Goal: Task Accomplishment & Management: Manage account settings

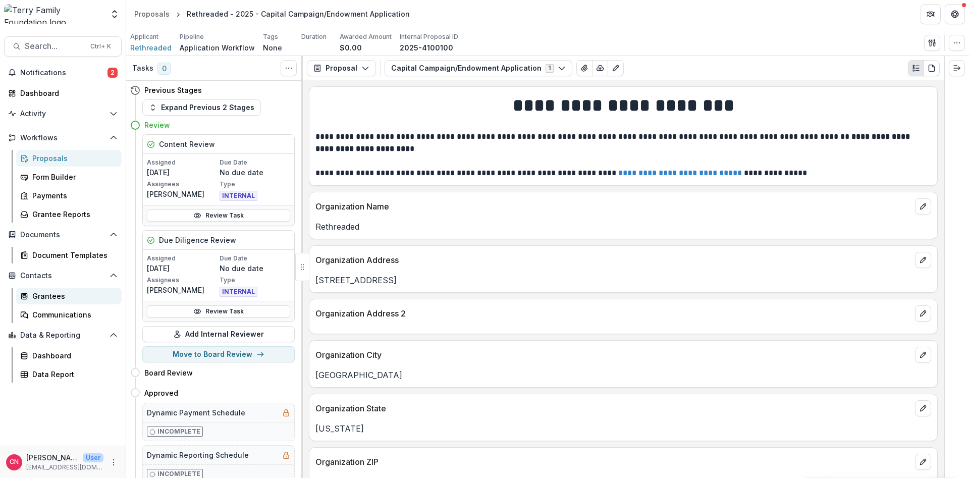
click at [57, 295] on div "Grantees" at bounding box center [72, 296] width 81 height 11
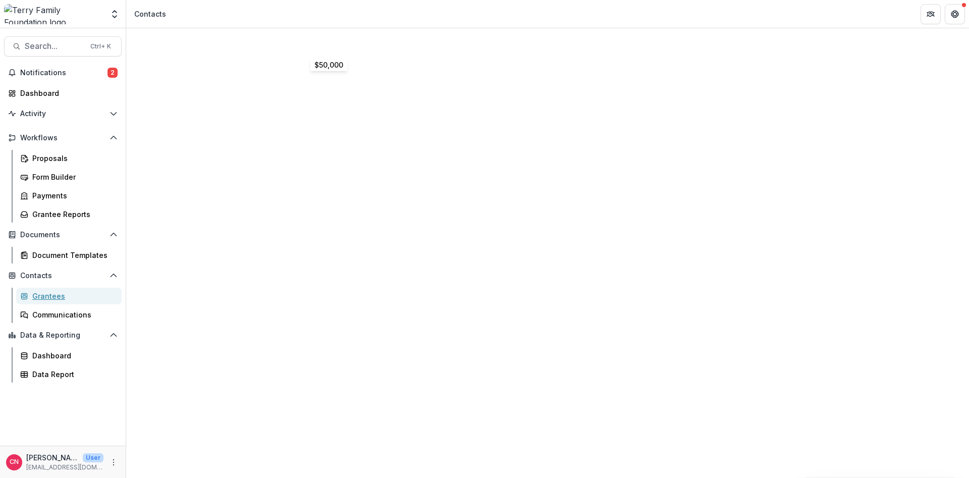
scroll to position [242, 0]
click at [292, 65] on div "Documents" at bounding box center [547, 71] width 843 height 12
click at [256, 53] on div "Activity" at bounding box center [547, 59] width 843 height 12
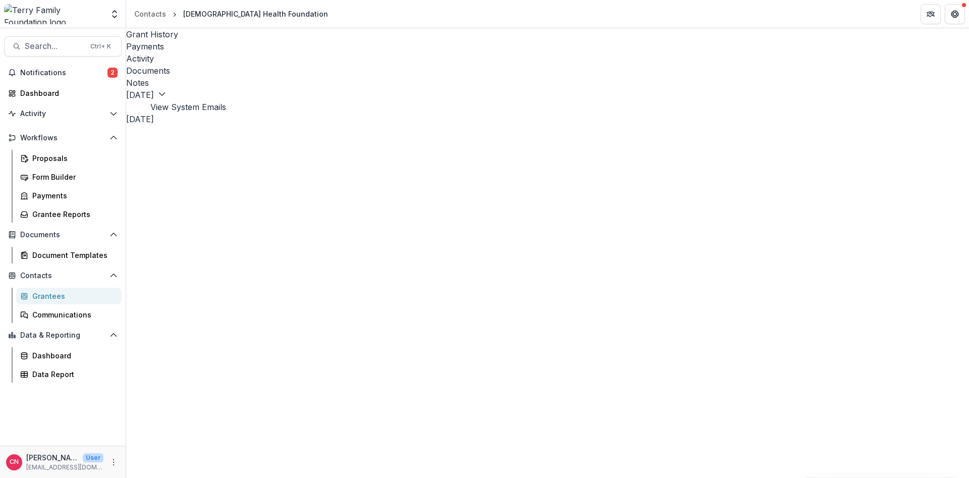
click at [290, 65] on div "Documents" at bounding box center [547, 71] width 843 height 12
click at [154, 34] on div "Grant History" at bounding box center [547, 34] width 843 height 12
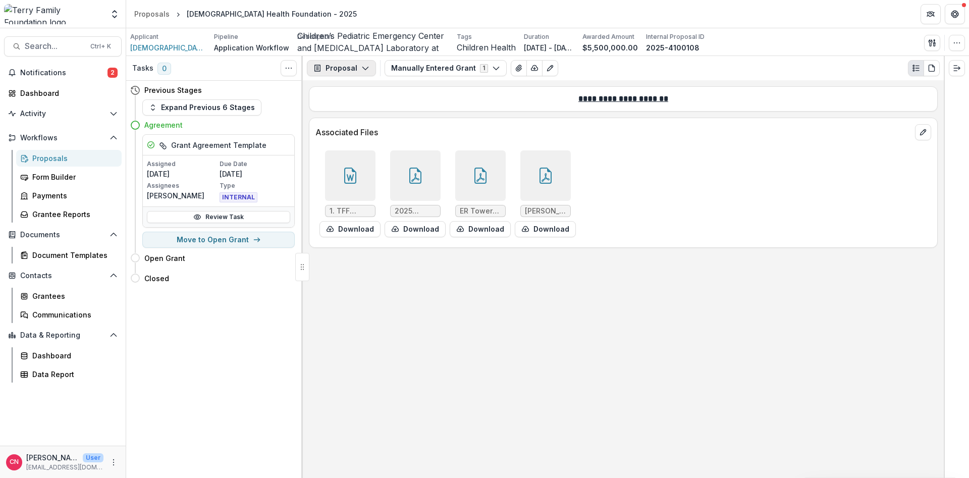
click at [362, 64] on button "Proposal" at bounding box center [341, 68] width 69 height 16
click at [364, 141] on div "Grant Agreements" at bounding box center [373, 141] width 92 height 11
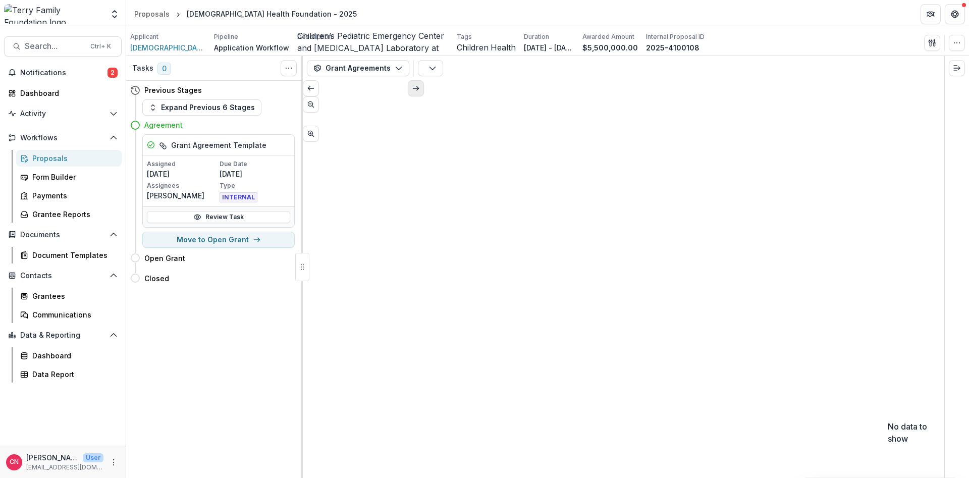
click at [412, 92] on icon "Scroll to next page" at bounding box center [416, 88] width 8 height 8
click at [73, 214] on div "Grantee Reports" at bounding box center [72, 214] width 81 height 11
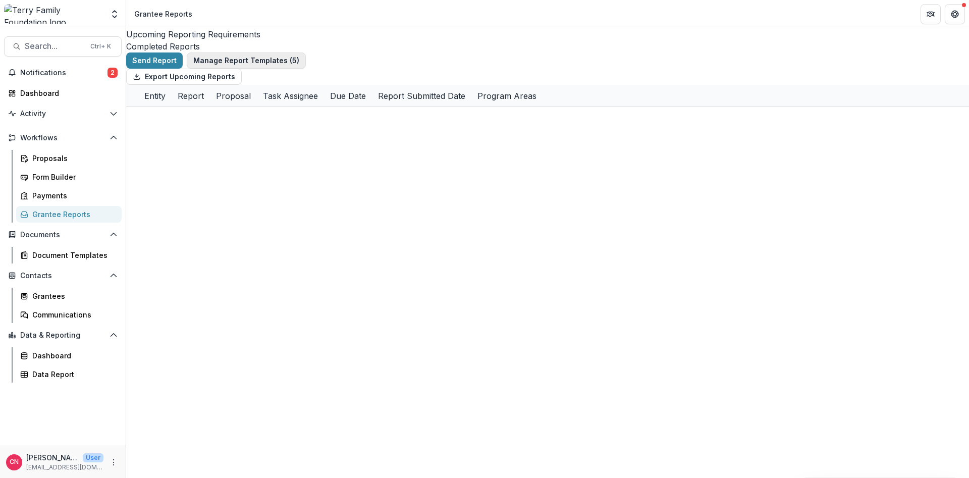
click at [252, 62] on button "Manage Report Templates ( 5 )" at bounding box center [246, 61] width 119 height 16
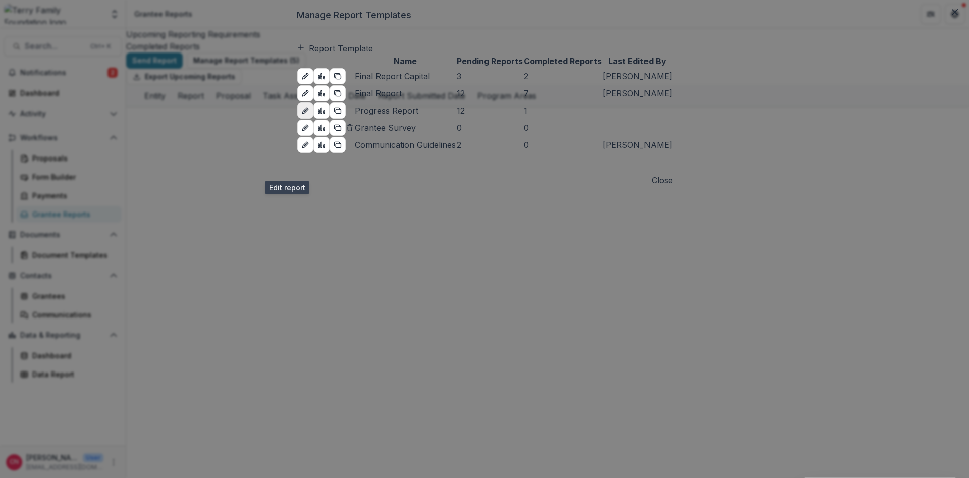
click at [297, 119] on link "edit-report" at bounding box center [305, 111] width 16 height 16
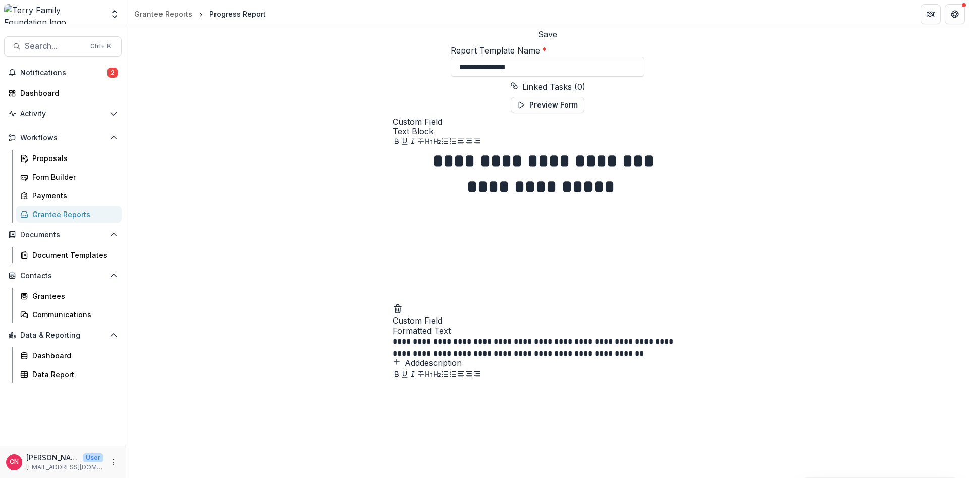
click at [73, 215] on div "Grantee Reports" at bounding box center [72, 214] width 81 height 11
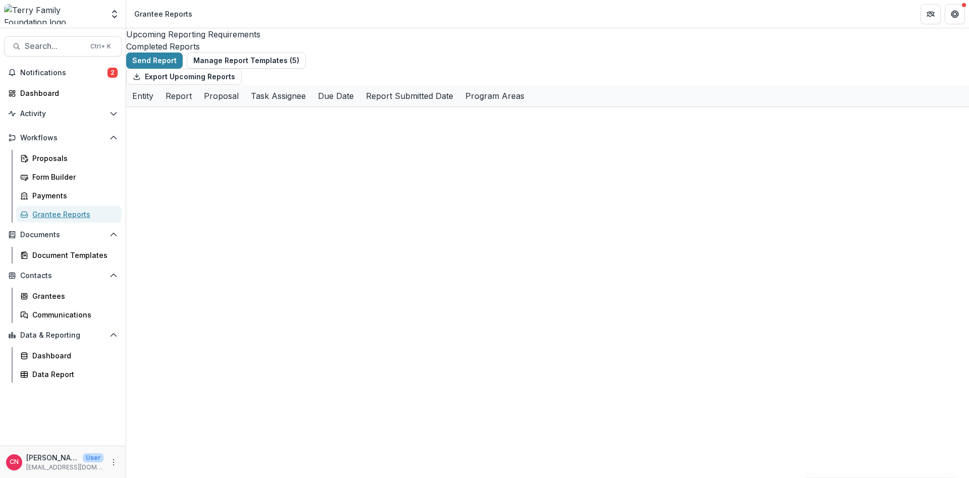
click at [16, 206] on link "Grantee Reports" at bounding box center [69, 214] width 106 height 17
